Goal: Task Accomplishment & Management: Manage account settings

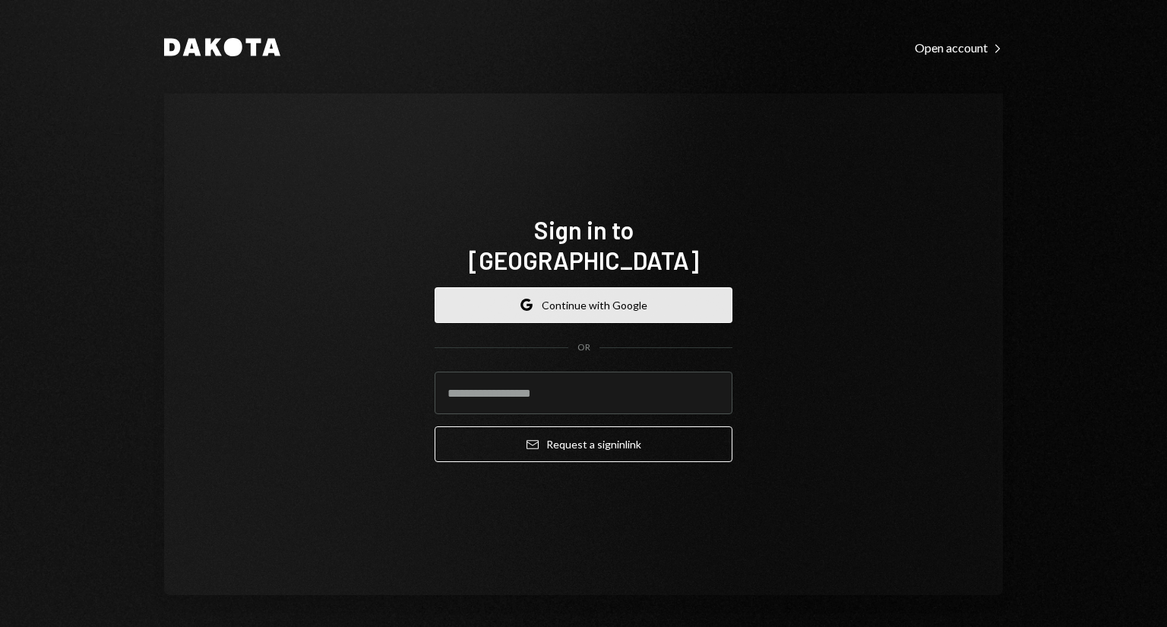
click at [501, 287] on button "Google Continue with Google" at bounding box center [583, 305] width 298 height 36
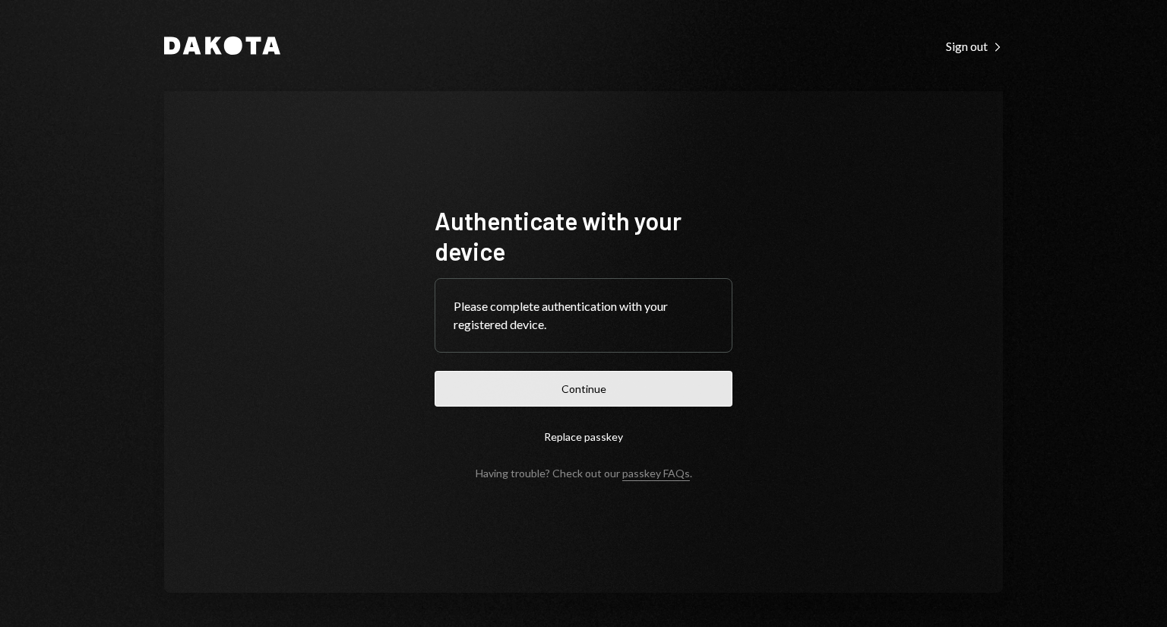
click at [550, 391] on button "Continue" at bounding box center [583, 389] width 298 height 36
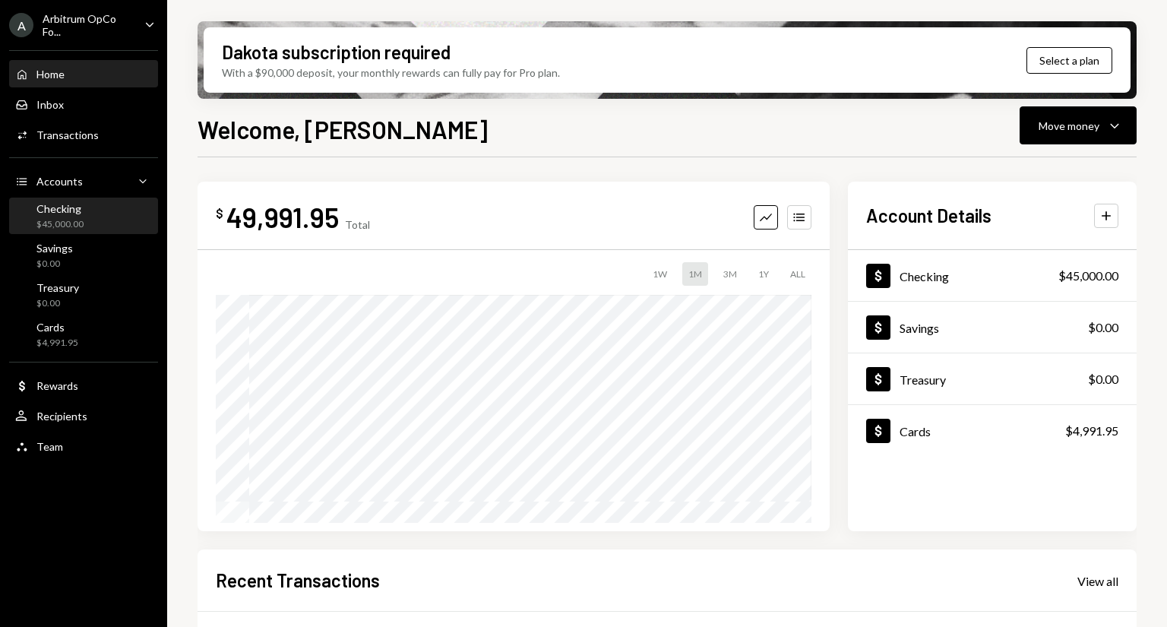
click at [84, 226] on div "Checking $45,000.00" at bounding box center [83, 216] width 137 height 29
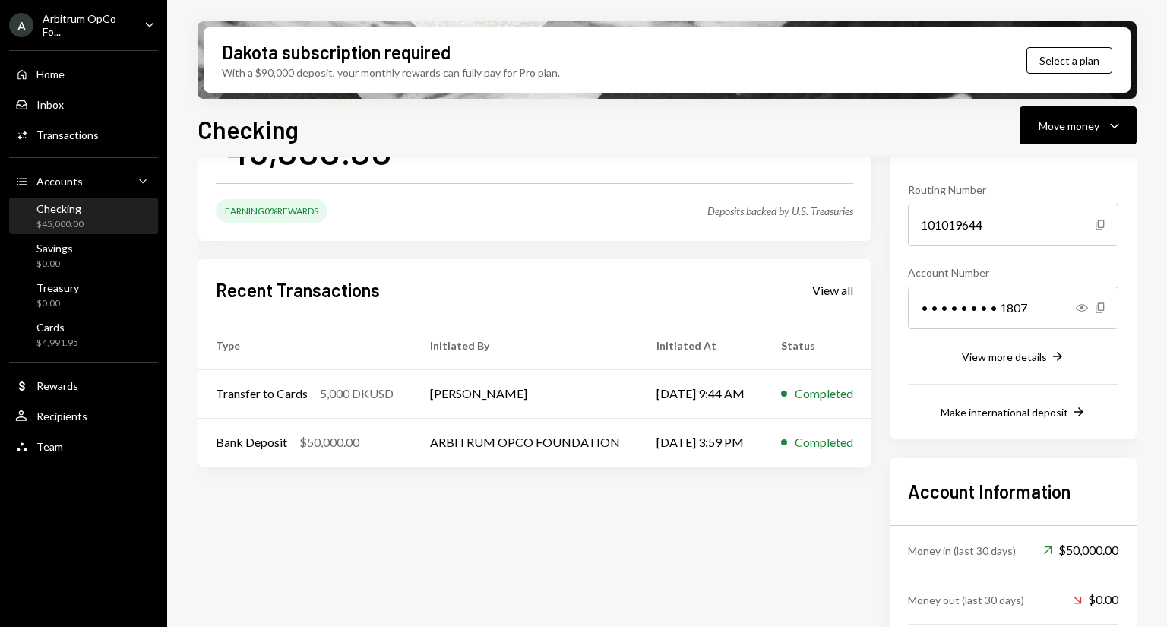
scroll to position [133, 0]
click at [1117, 124] on icon "button" at bounding box center [1114, 126] width 8 height 5
click at [1025, 165] on div "Send" at bounding box center [1065, 171] width 111 height 16
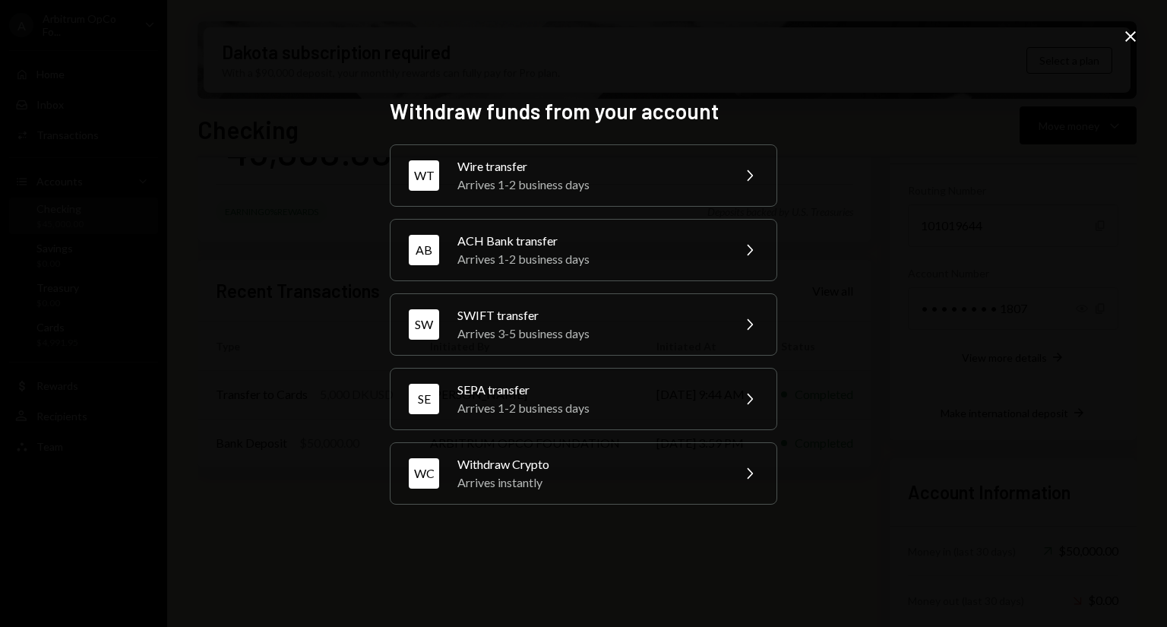
click at [1126, 31] on icon at bounding box center [1130, 36] width 11 height 11
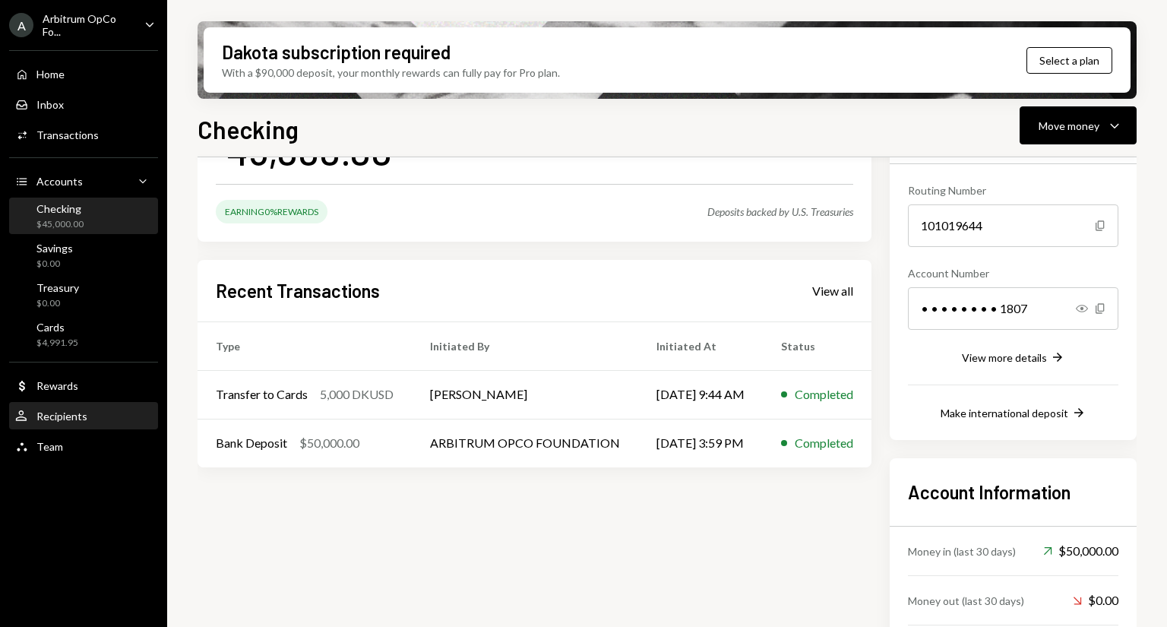
click at [70, 410] on div "Recipients" at bounding box center [61, 415] width 51 height 13
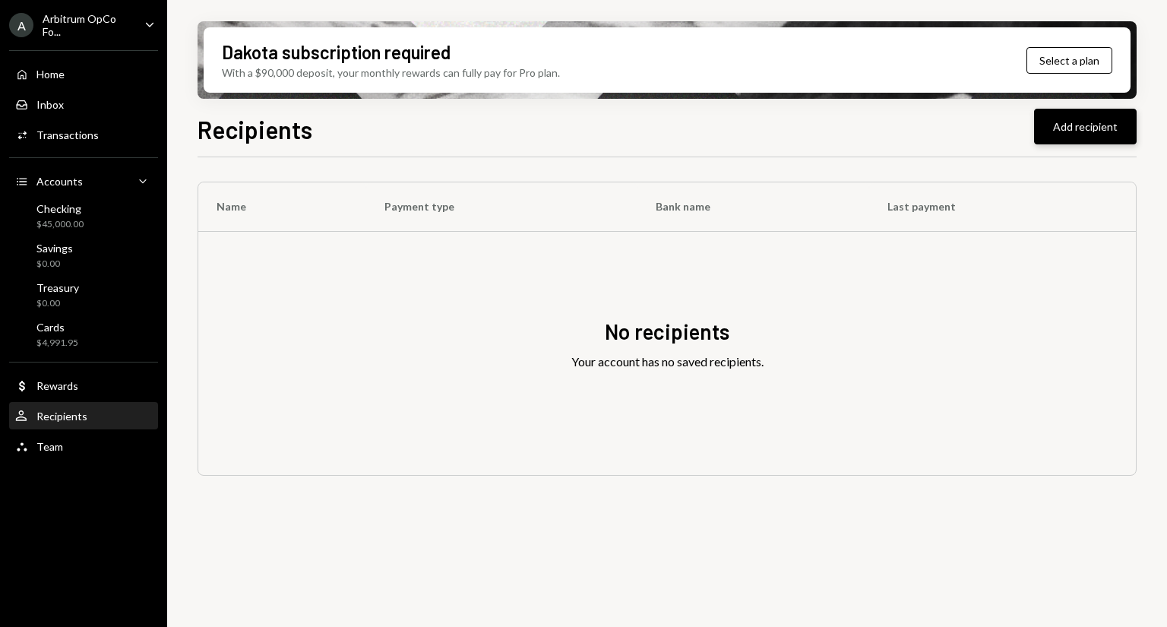
click at [1071, 126] on button "Add recipient" at bounding box center [1085, 127] width 103 height 36
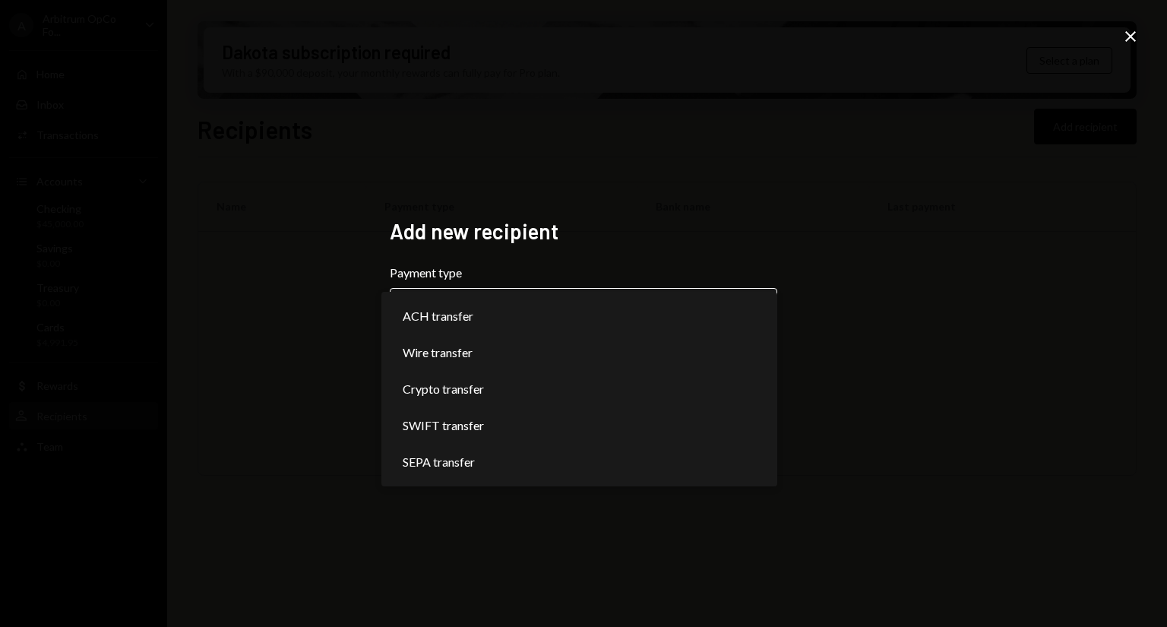
click at [559, 316] on body "**********" at bounding box center [583, 313] width 1167 height 627
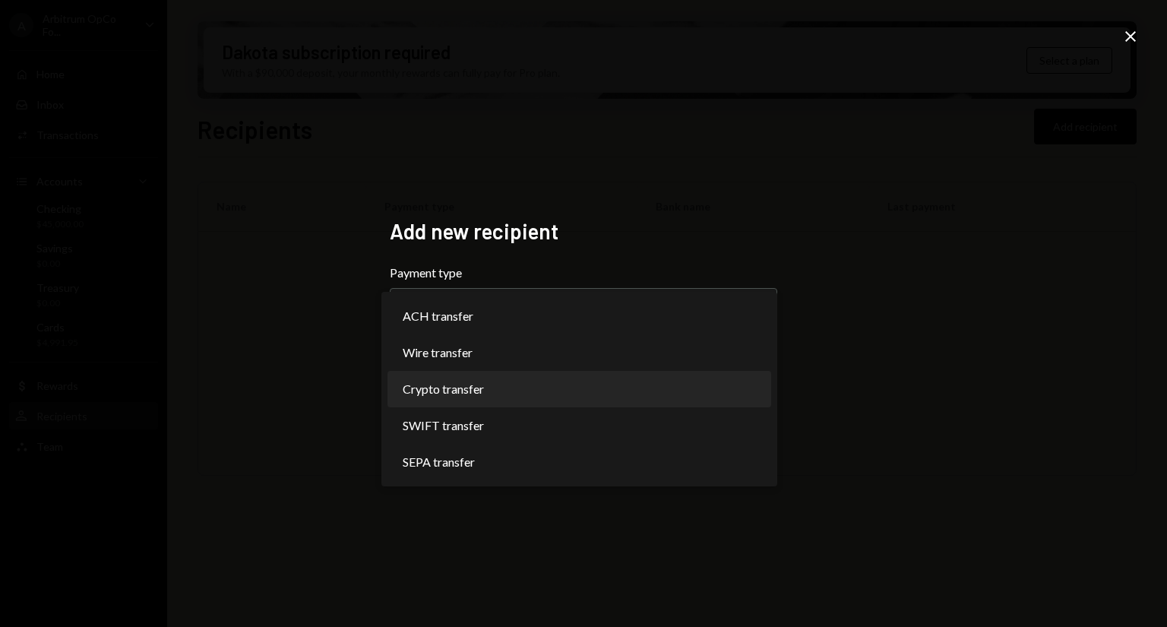
select select "******"
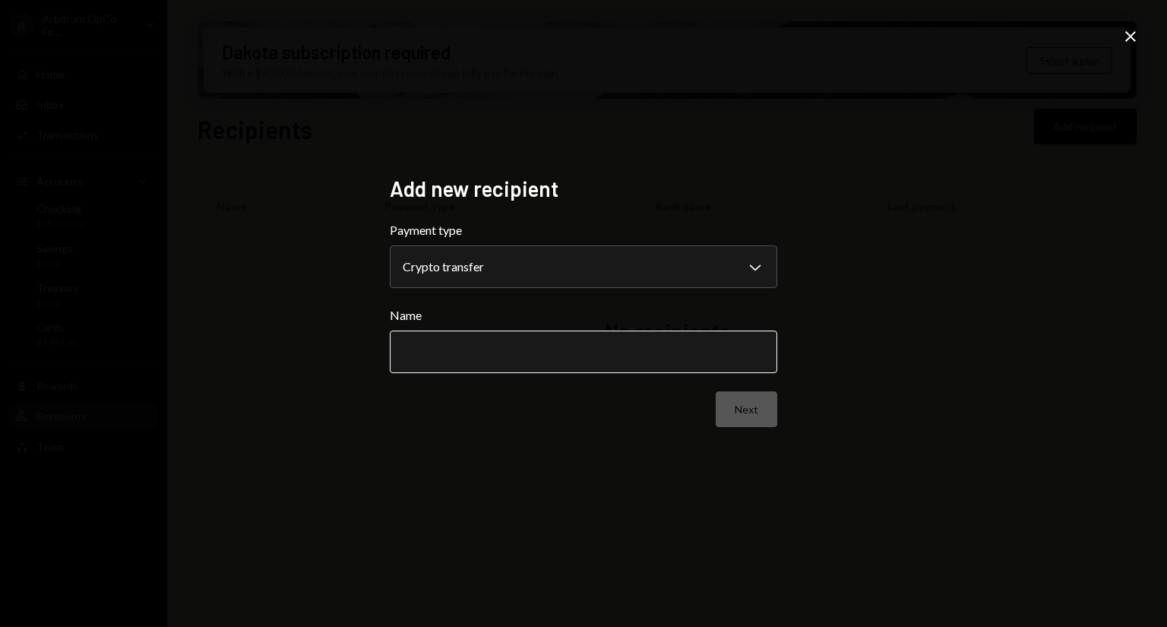
click at [585, 347] on input "Name" at bounding box center [583, 351] width 387 height 43
type input "**********"
click at [762, 415] on button "Next" at bounding box center [746, 409] width 62 height 36
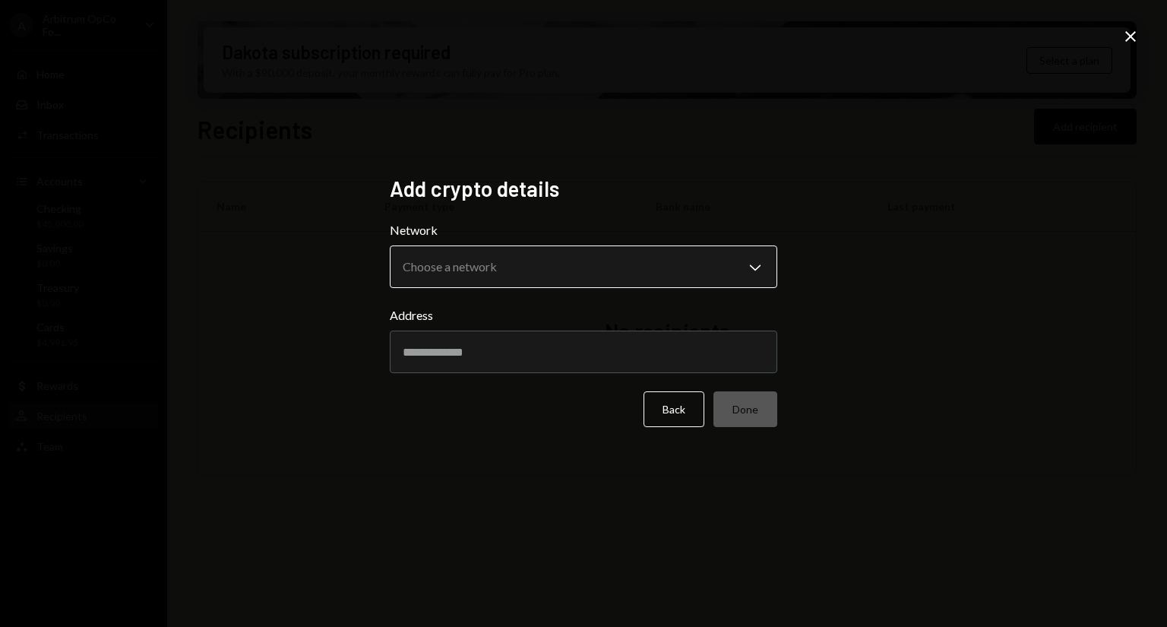
click at [617, 276] on body "A Arbitrum OpCo Fo... Caret Down Home Home Inbox Inbox Activities Transactions …" at bounding box center [583, 313] width 1167 height 627
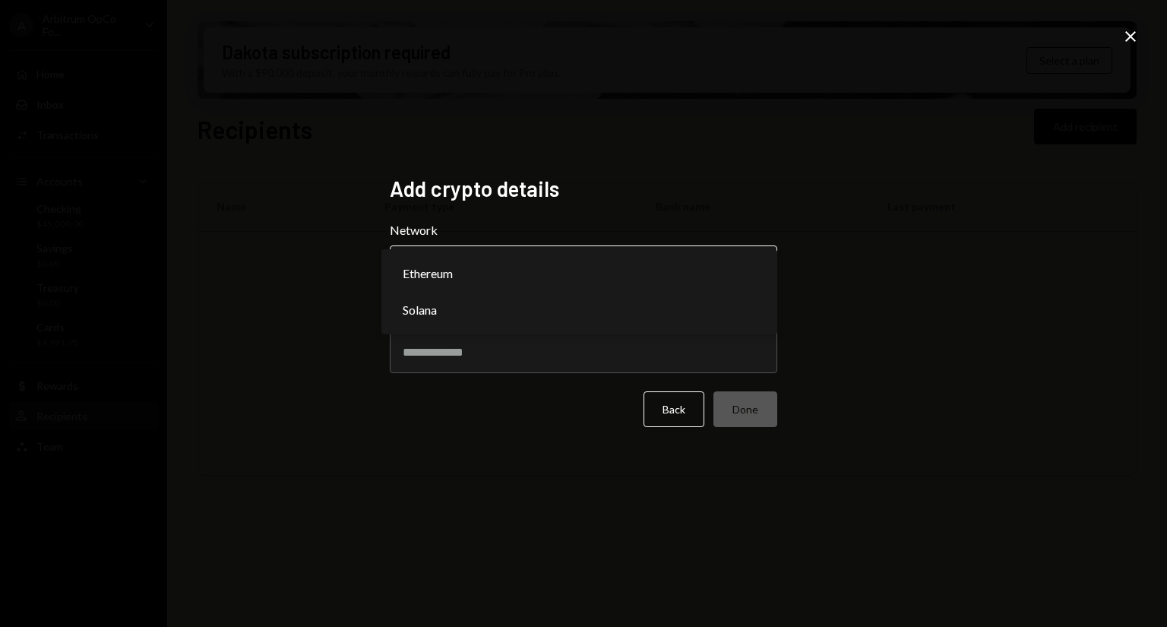
select select "**********"
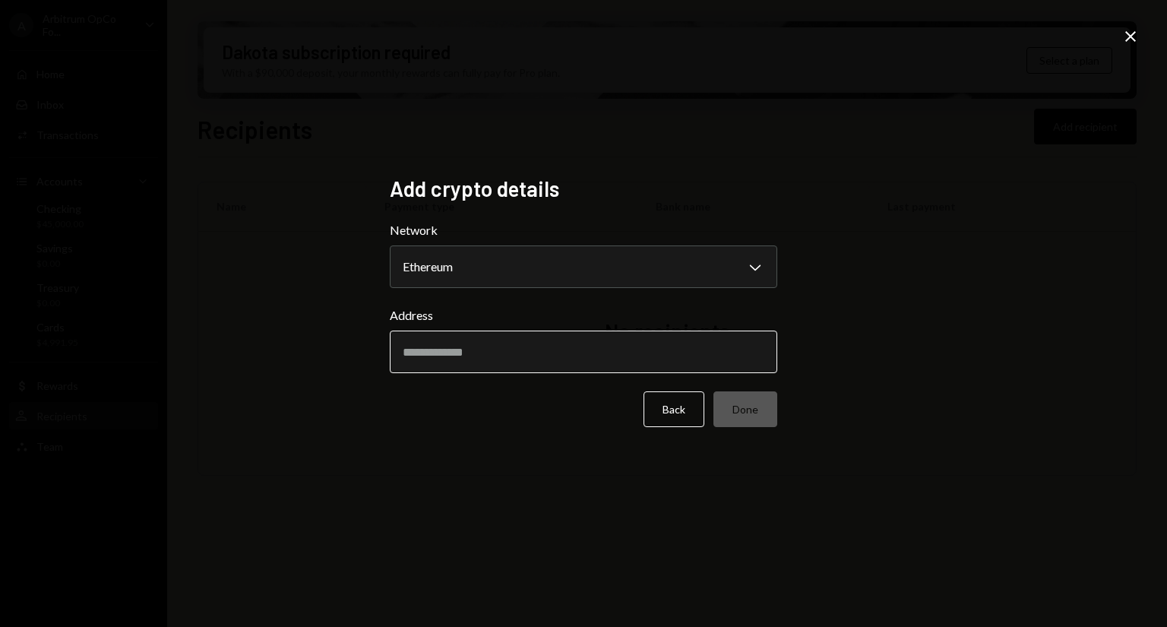
click at [507, 354] on input "Address" at bounding box center [583, 351] width 387 height 43
paste input "**********"
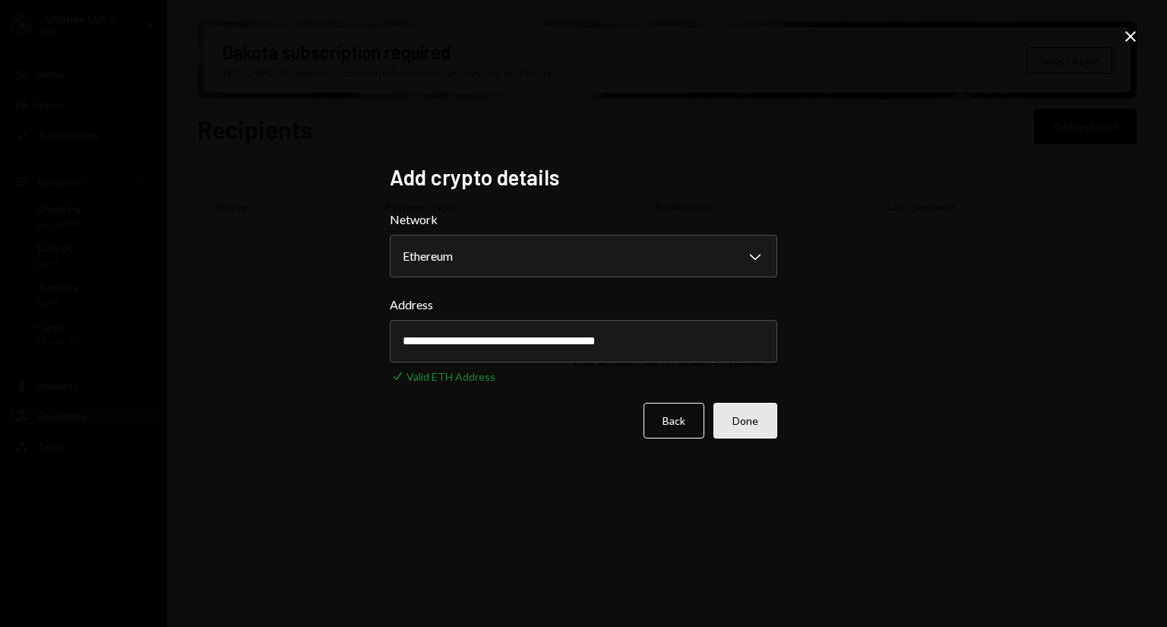
type input "**********"
click at [744, 423] on button "Done" at bounding box center [745, 421] width 64 height 36
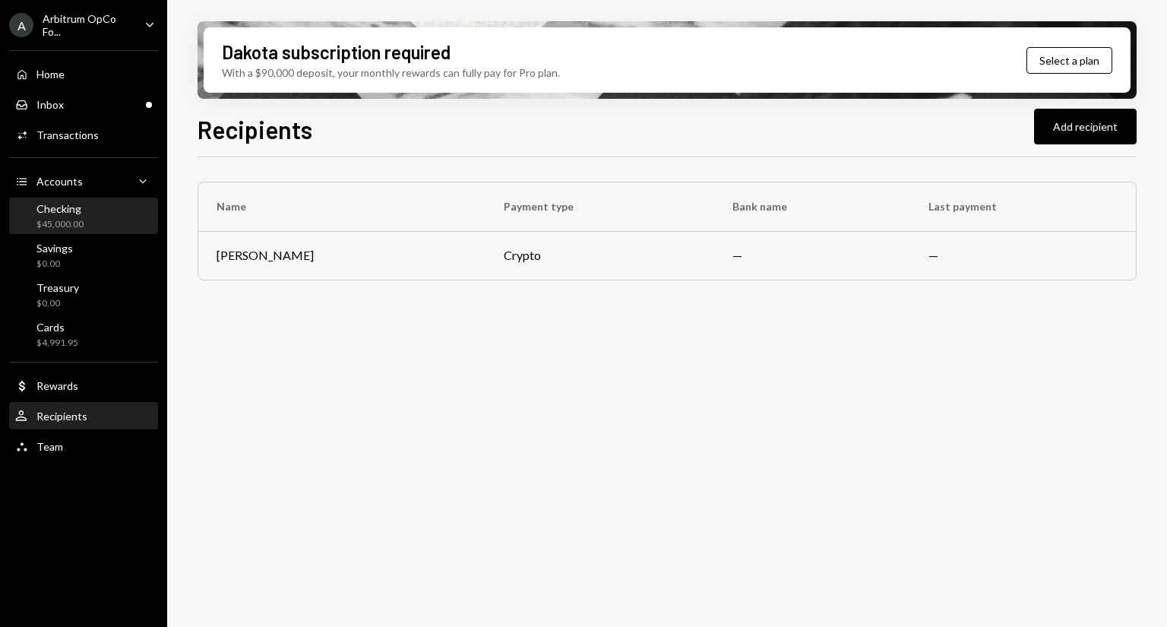
click at [77, 221] on div "$45,000.00" at bounding box center [59, 224] width 47 height 13
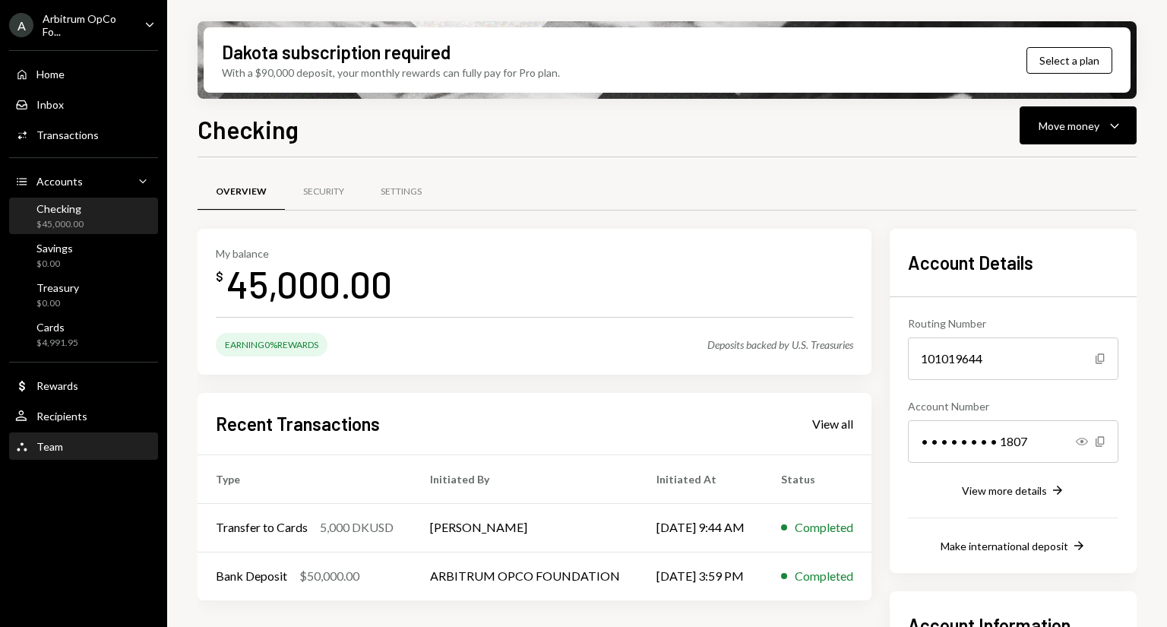
click at [54, 444] on div "Team" at bounding box center [49, 446] width 27 height 13
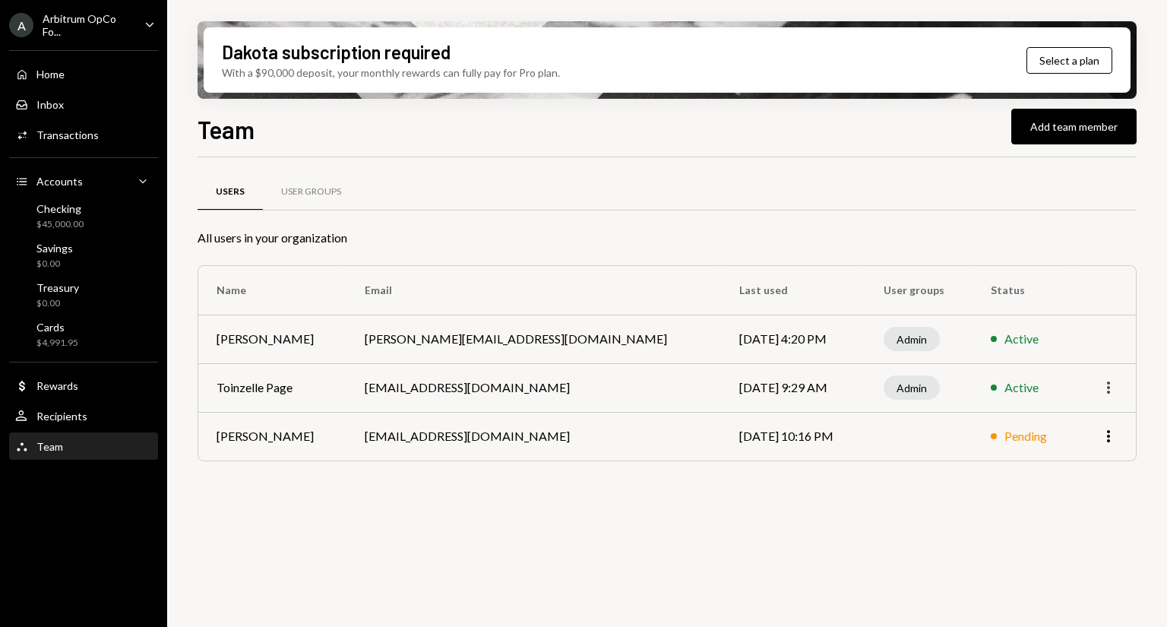
click at [1100, 384] on icon "More" at bounding box center [1108, 387] width 18 height 18
click at [1012, 213] on div "Users User Groups" at bounding box center [666, 200] width 939 height 56
click at [312, 197] on div "User Groups" at bounding box center [311, 191] width 60 height 13
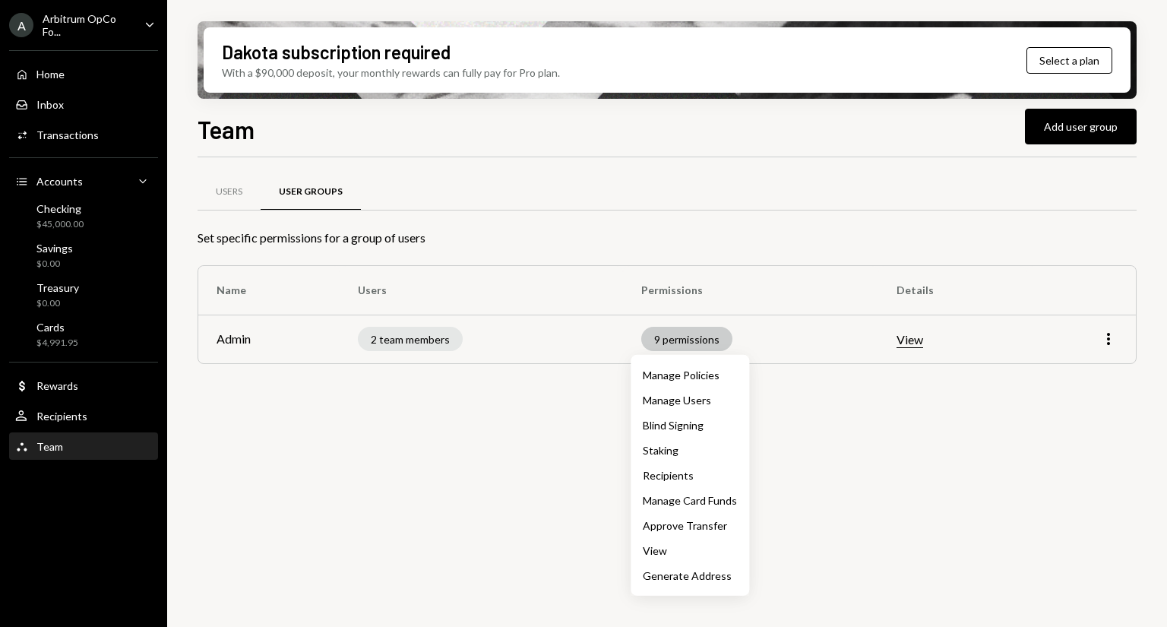
click at [690, 343] on div "9 permissions" at bounding box center [686, 339] width 91 height 24
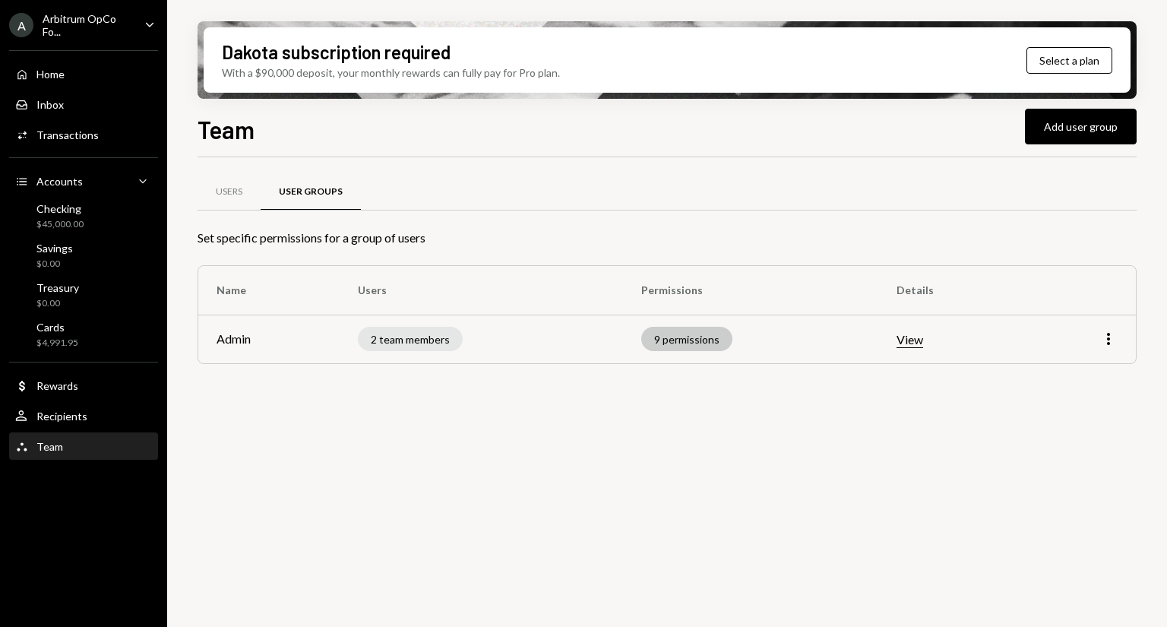
click at [690, 343] on div "9 permissions" at bounding box center [686, 339] width 91 height 24
click at [913, 337] on button "View" at bounding box center [909, 340] width 27 height 16
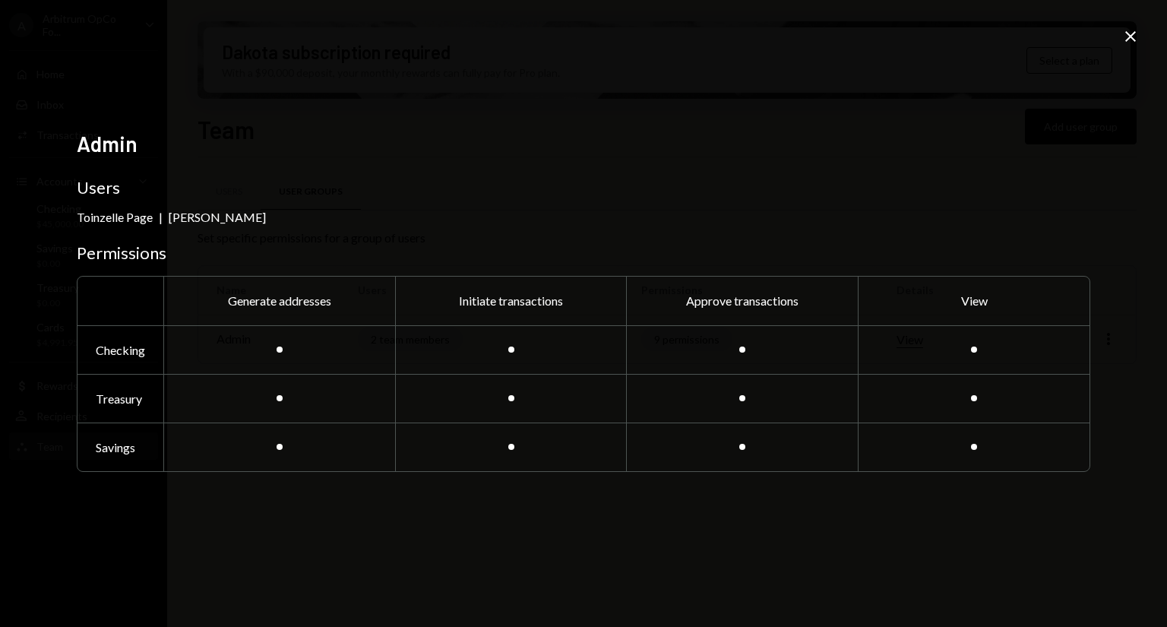
click at [1122, 40] on icon "Close" at bounding box center [1130, 36] width 18 height 18
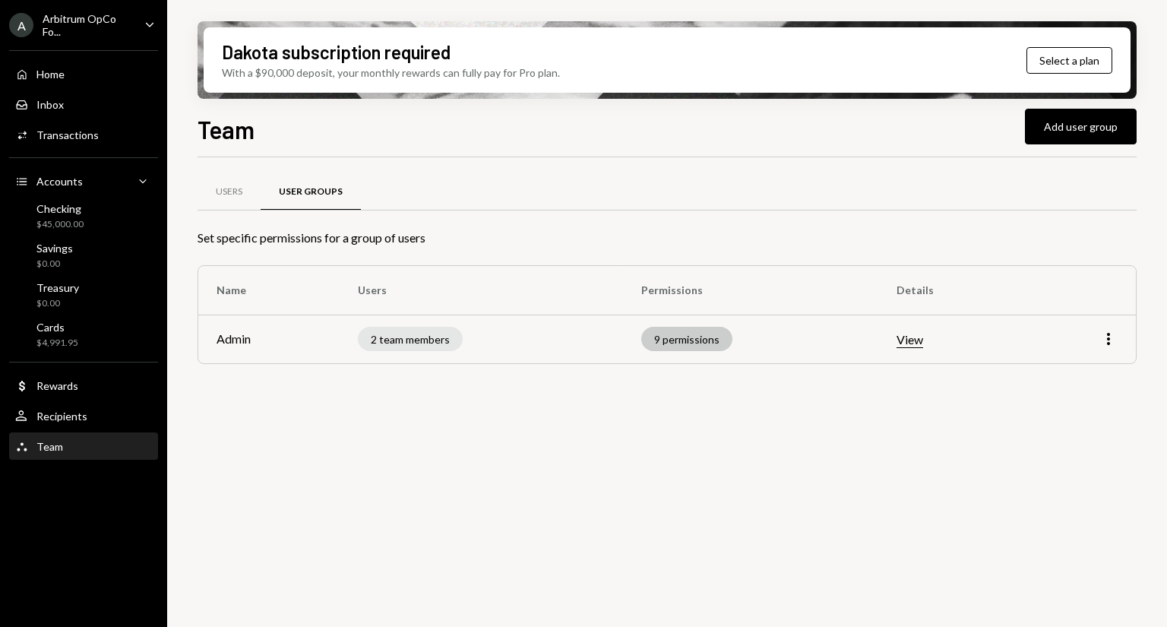
click at [701, 346] on div "9 permissions" at bounding box center [686, 339] width 91 height 24
click at [699, 339] on div "9 permissions" at bounding box center [686, 339] width 91 height 24
click at [917, 333] on button "View" at bounding box center [909, 340] width 27 height 16
